Goal: Complete application form

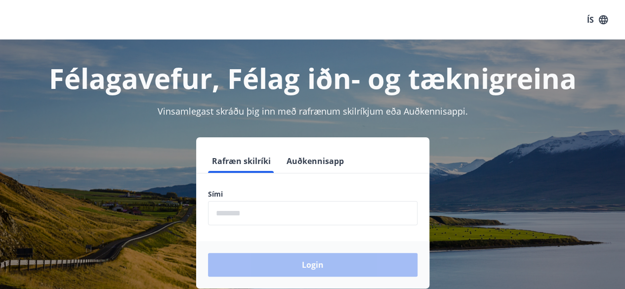
drag, startPoint x: 273, startPoint y: 198, endPoint x: 274, endPoint y: 213, distance: 14.9
click at [274, 213] on div "Sími ​" at bounding box center [312, 207] width 209 height 36
click at [274, 213] on input "phone" at bounding box center [312, 213] width 209 height 24
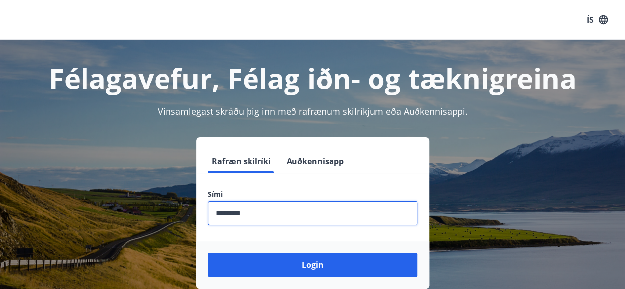
type input "********"
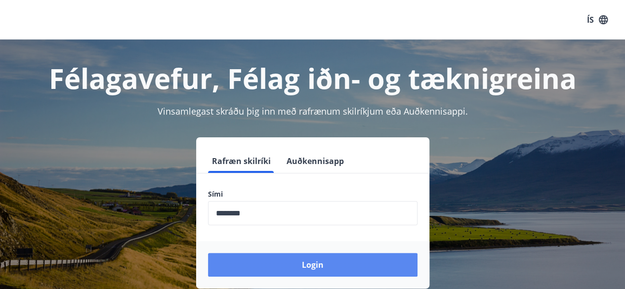
drag, startPoint x: 292, startPoint y: 252, endPoint x: 299, endPoint y: 271, distance: 20.2
click at [299, 271] on div "Login" at bounding box center [312, 264] width 233 height 47
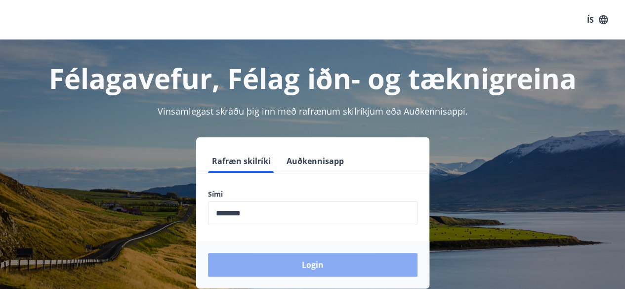
click at [299, 271] on button "Login" at bounding box center [312, 265] width 209 height 24
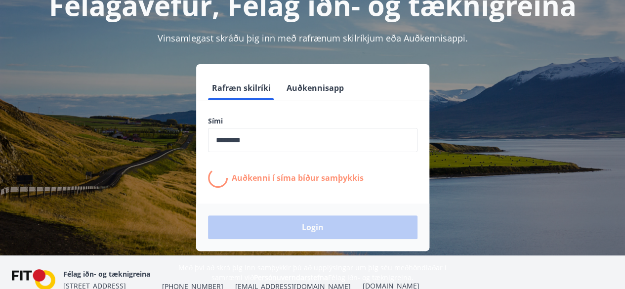
scroll to position [76, 0]
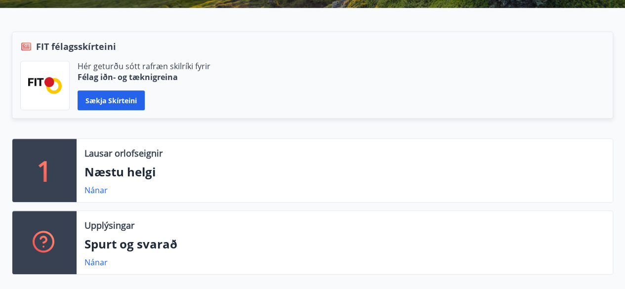
scroll to position [202, 0]
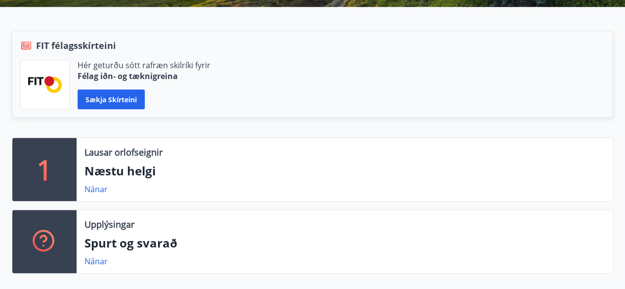
click at [156, 124] on div "FIT félagsskírteini Hér geturðu sótt rafræn skilríki fyrir Félag iðn- og tæknig…" at bounding box center [306, 84] width 613 height 107
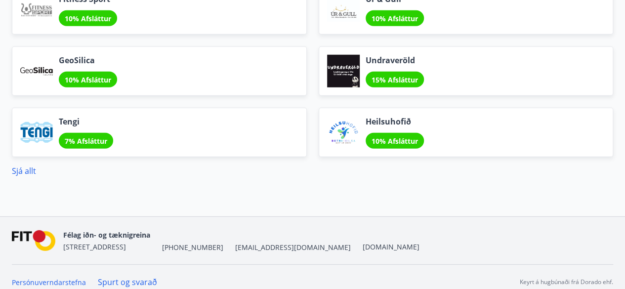
scroll to position [1357, 0]
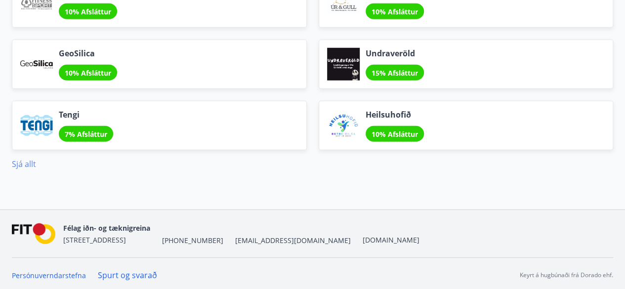
click at [20, 164] on link "Sjá allt" at bounding box center [24, 164] width 24 height 11
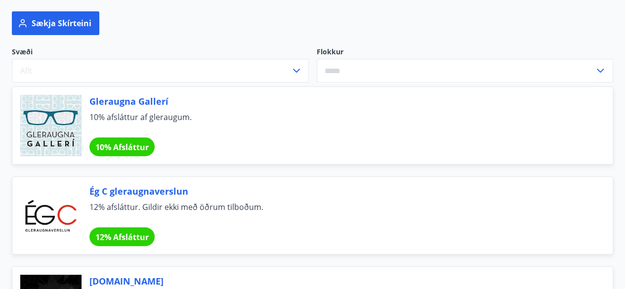
scroll to position [134, 0]
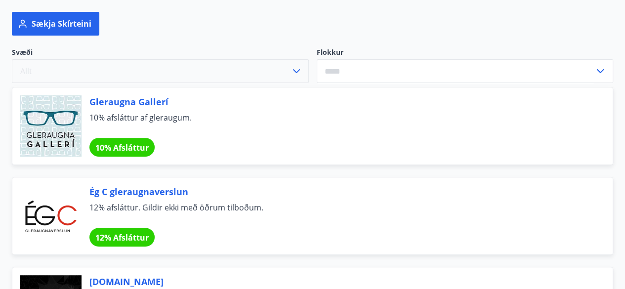
click at [253, 72] on button "Allt" at bounding box center [160, 71] width 297 height 24
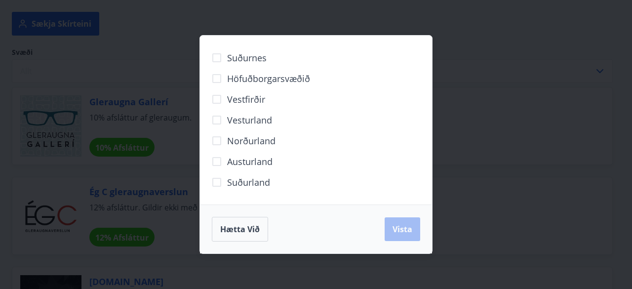
click at [238, 76] on span "Höfuðborgarsvæðið" at bounding box center [268, 78] width 83 height 13
click at [161, 38] on div "Suðurnes Höfuðborgarsvæðið [GEOGRAPHIC_DATA] [GEOGRAPHIC_DATA] Norðurland [GEOG…" at bounding box center [316, 144] width 632 height 289
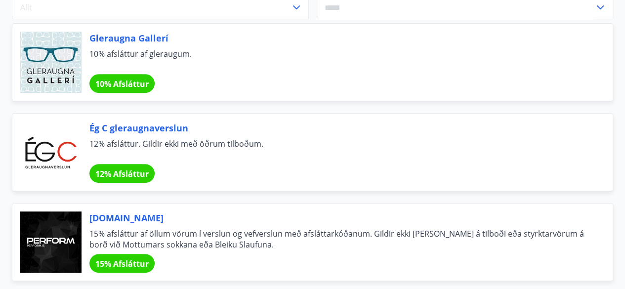
scroll to position [0, 0]
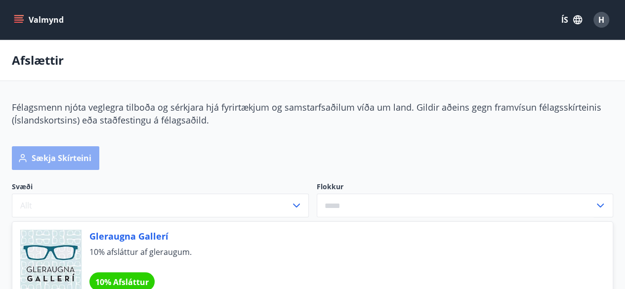
click at [60, 158] on button "Sækja skírteini" at bounding box center [55, 158] width 87 height 24
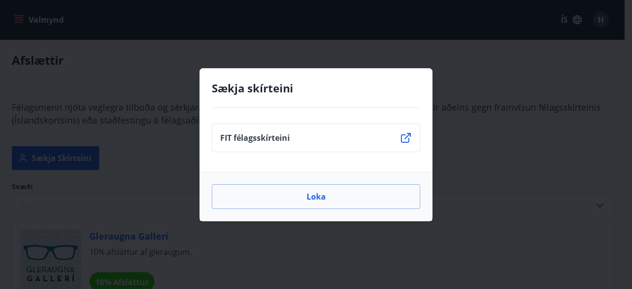
click at [474, 137] on div "Sækja skírteini FIT félagsskírteini Loka" at bounding box center [316, 144] width 632 height 289
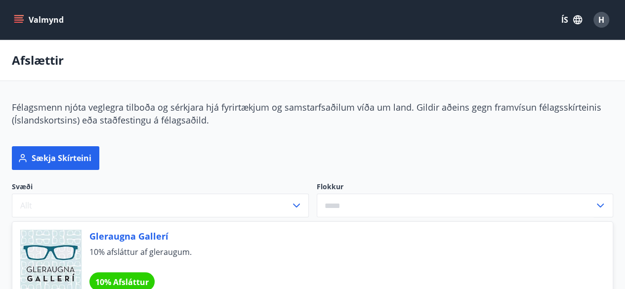
click at [12, 19] on button "Valmynd" at bounding box center [40, 20] width 56 height 18
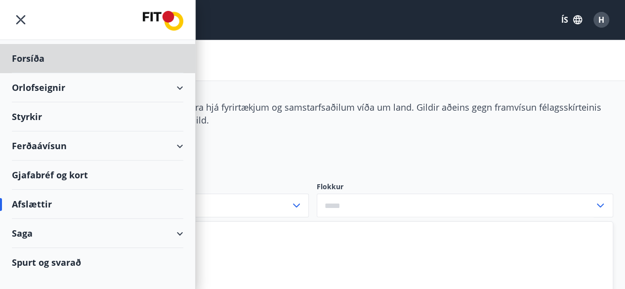
click at [53, 115] on div "Styrkir" at bounding box center [97, 116] width 171 height 29
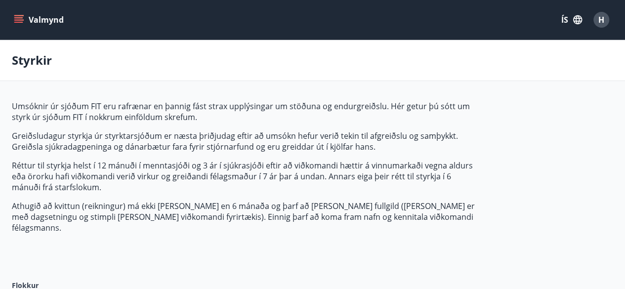
type input "***"
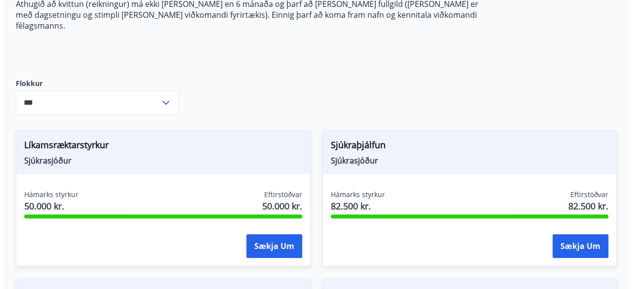
scroll to position [202, 0]
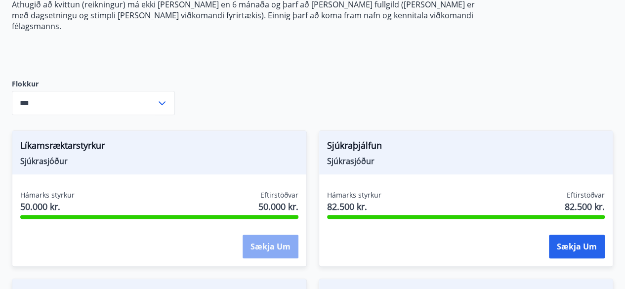
click at [283, 246] on button "Sækja um" at bounding box center [271, 247] width 56 height 24
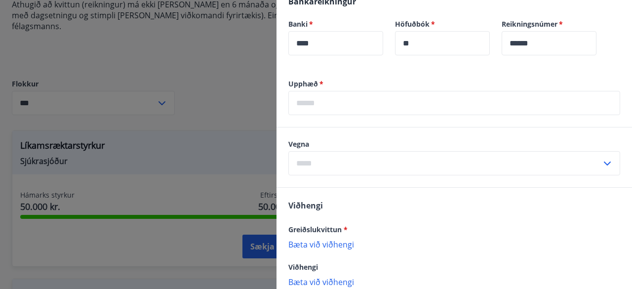
scroll to position [360, 0]
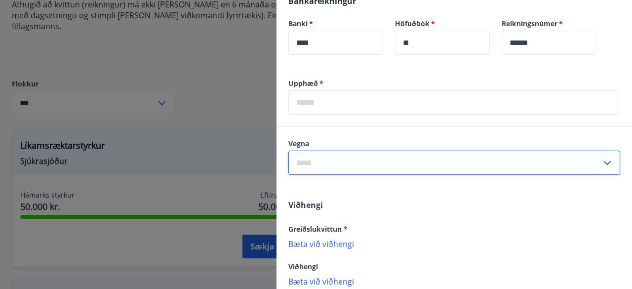
click at [318, 152] on input "text" at bounding box center [444, 163] width 313 height 24
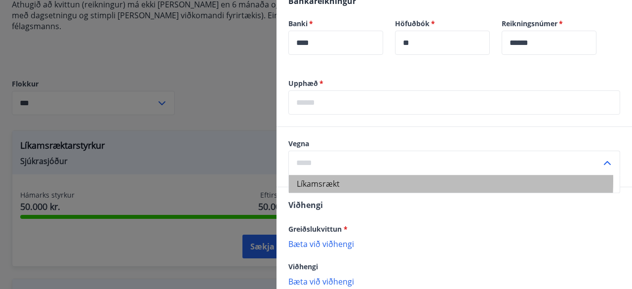
click at [327, 180] on li "Líkamsrækt" at bounding box center [454, 184] width 331 height 18
type input "**********"
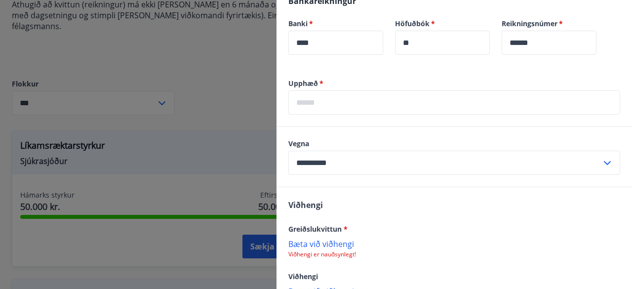
scroll to position [427, 0]
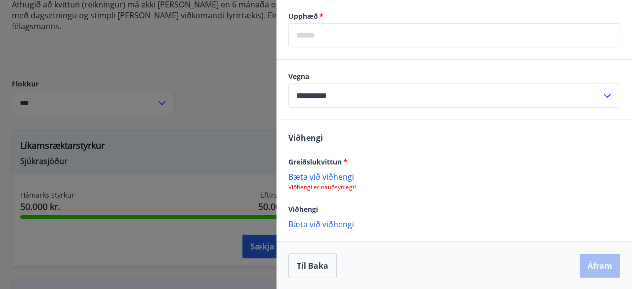
click at [321, 175] on p "Bæta við viðhengi" at bounding box center [454, 176] width 332 height 10
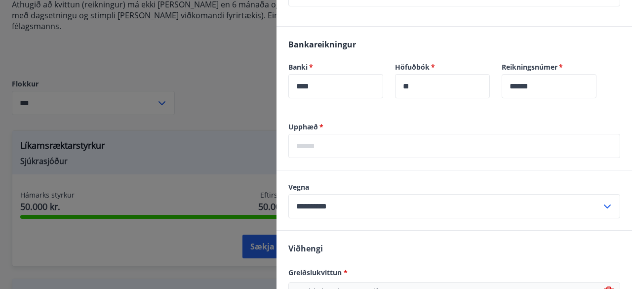
scroll to position [315, 0]
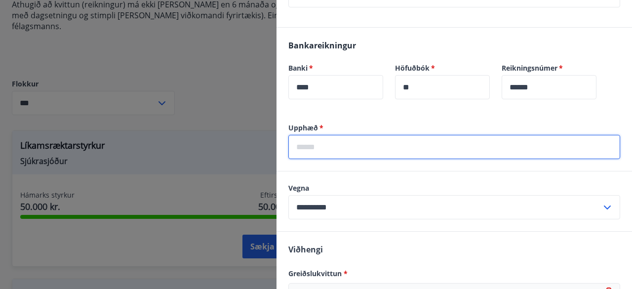
click at [322, 151] on input "text" at bounding box center [454, 147] width 332 height 24
click at [379, 174] on div "**********" at bounding box center [455, 201] width 356 height 60
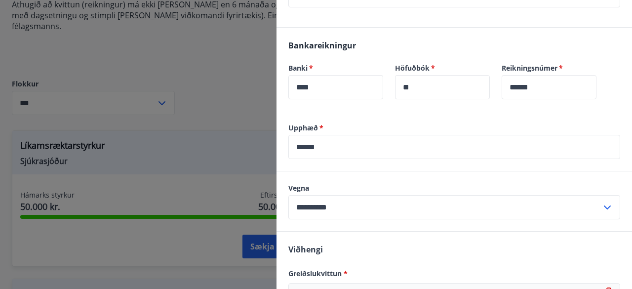
click at [368, 123] on label "Upphæð   *" at bounding box center [454, 128] width 332 height 10
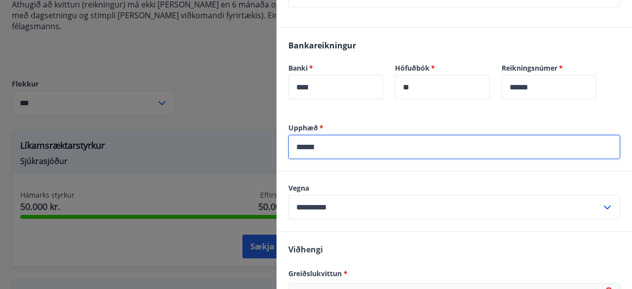
click at [358, 142] on input "******" at bounding box center [454, 147] width 332 height 24
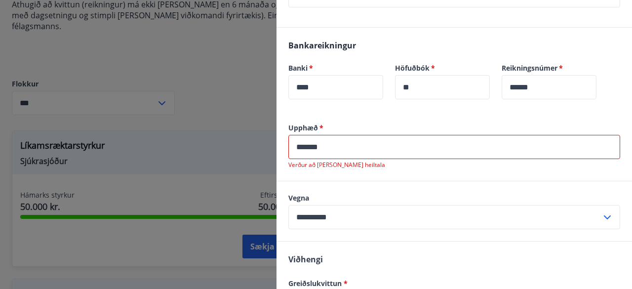
type input "******"
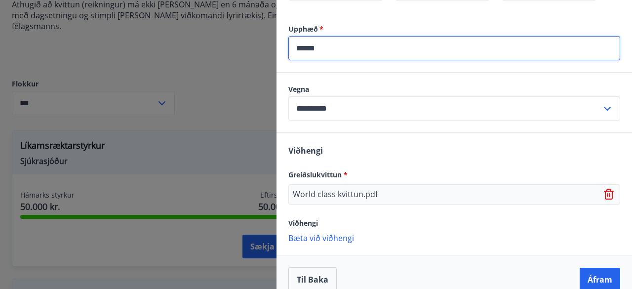
scroll to position [428, 0]
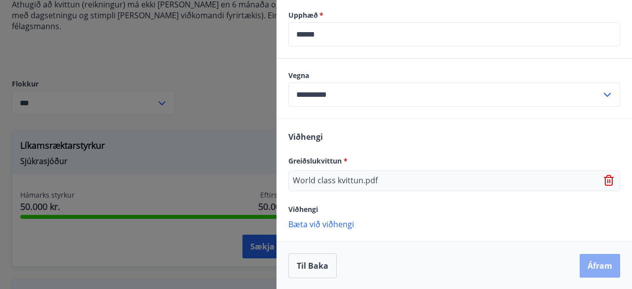
click at [591, 260] on button "Áfram" at bounding box center [600, 266] width 41 height 24
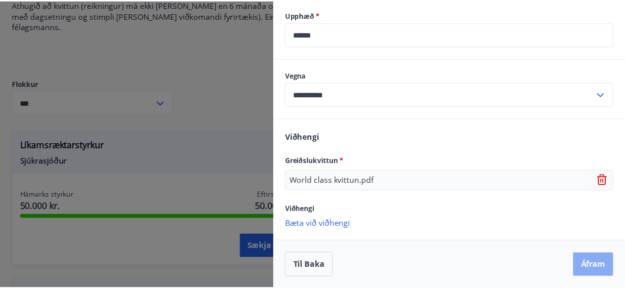
scroll to position [0, 0]
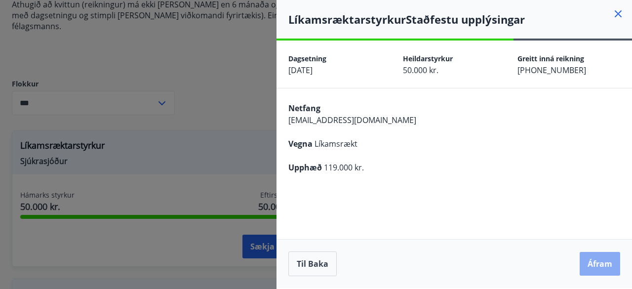
click at [594, 263] on button "Áfram" at bounding box center [600, 264] width 41 height 24
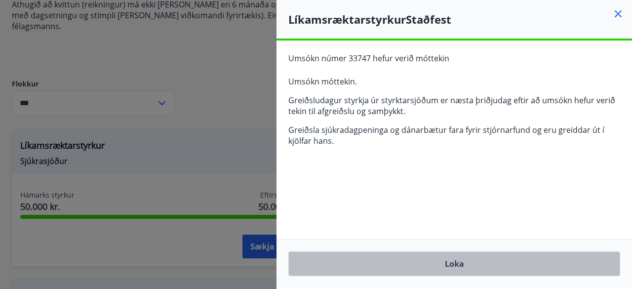
click at [450, 260] on button "Loka" at bounding box center [454, 263] width 332 height 25
